Goal: Transaction & Acquisition: Purchase product/service

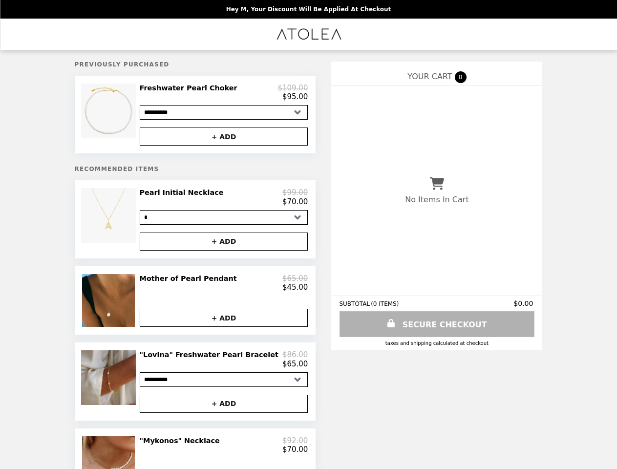
click at [127, 116] on img at bounding box center [109, 111] width 57 height 55
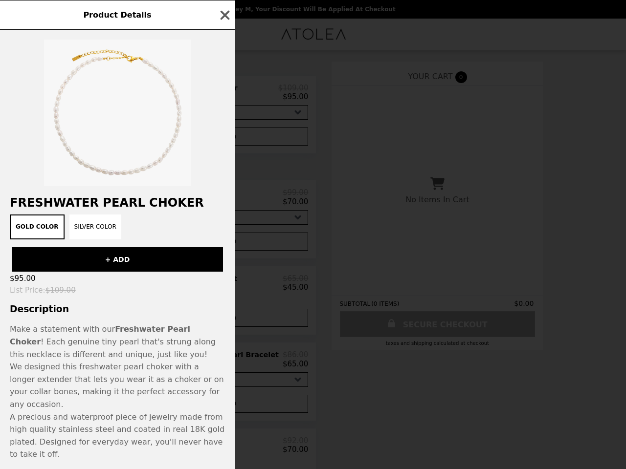
click at [223, 139] on div at bounding box center [117, 108] width 235 height 156
click at [127, 224] on div "Gold Color Silver Color" at bounding box center [117, 227] width 223 height 25
click at [223, 202] on div "Product Details Freshwater Pearl Choker Gold Color Silver Color + ADD $95.00 Li…" at bounding box center [313, 234] width 626 height 469
click at [223, 247] on div "Product Details Freshwater Pearl Choker Gold Color Silver Color + ADD $95.00 Li…" at bounding box center [313, 234] width 626 height 469
click at [127, 307] on img at bounding box center [109, 300] width 55 height 53
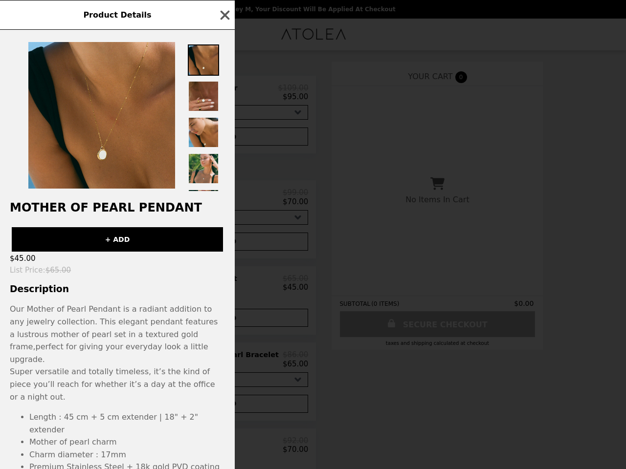
click at [223, 289] on div "Product Details Mother of Pearl Pendant + ADD $45.00 List Price : $65.00 Descri…" at bounding box center [313, 234] width 626 height 469
click at [223, 326] on p "Our Mother of Pearl Pendant is a radiant addition to any jewelry collection. Th…" at bounding box center [117, 334] width 215 height 63
click at [127, 391] on div "Product Details Mother of Pearl Pendant + ADD $45.00 List Price : $65.00 Descri…" at bounding box center [313, 234] width 626 height 469
